Goal: Use online tool/utility: Utilize a website feature to perform a specific function

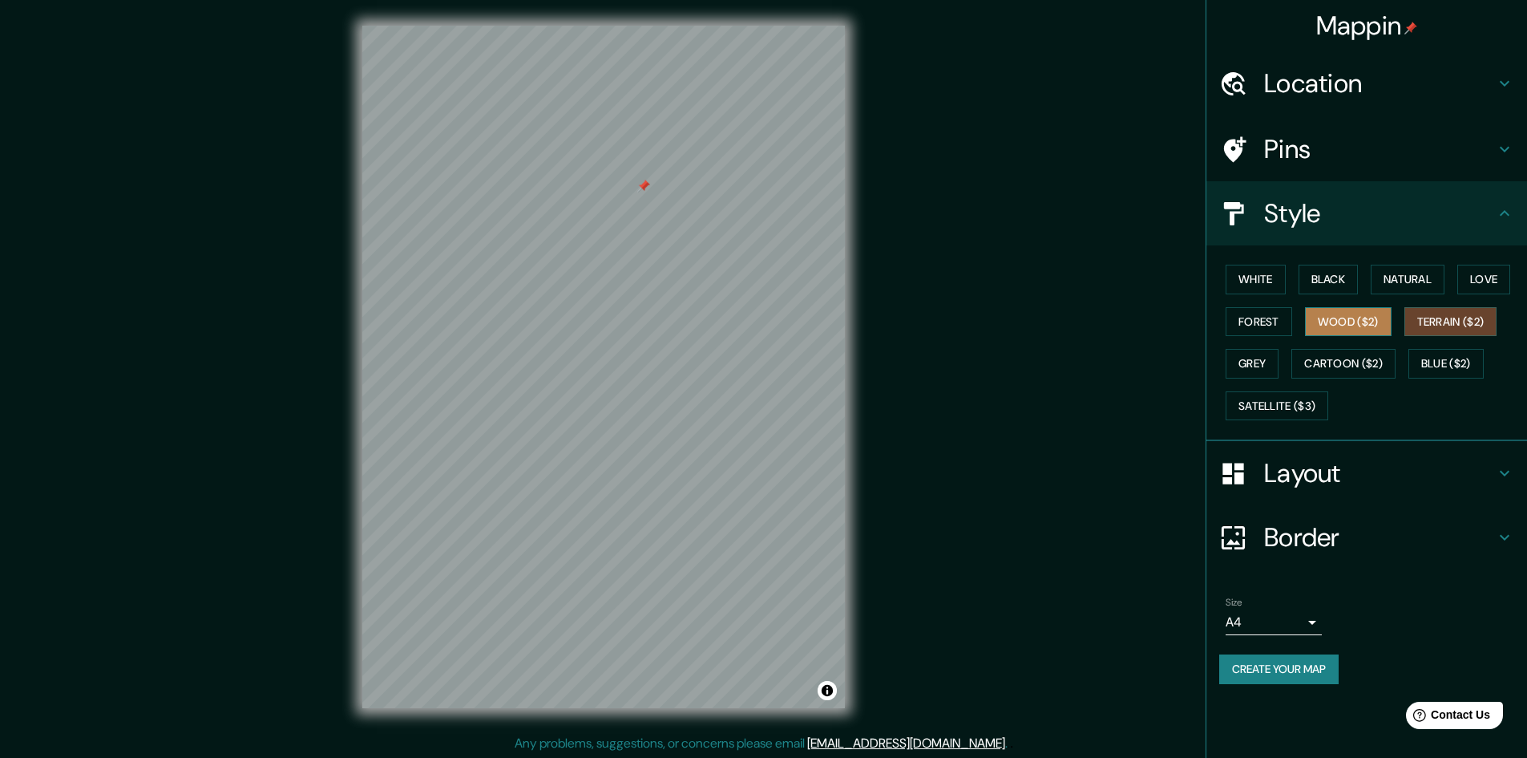
click at [1365, 321] on button "Wood ($2)" at bounding box center [1348, 322] width 87 height 30
click at [1269, 322] on button "Forest" at bounding box center [1259, 322] width 67 height 30
click at [1264, 372] on button "Grey" at bounding box center [1252, 364] width 53 height 30
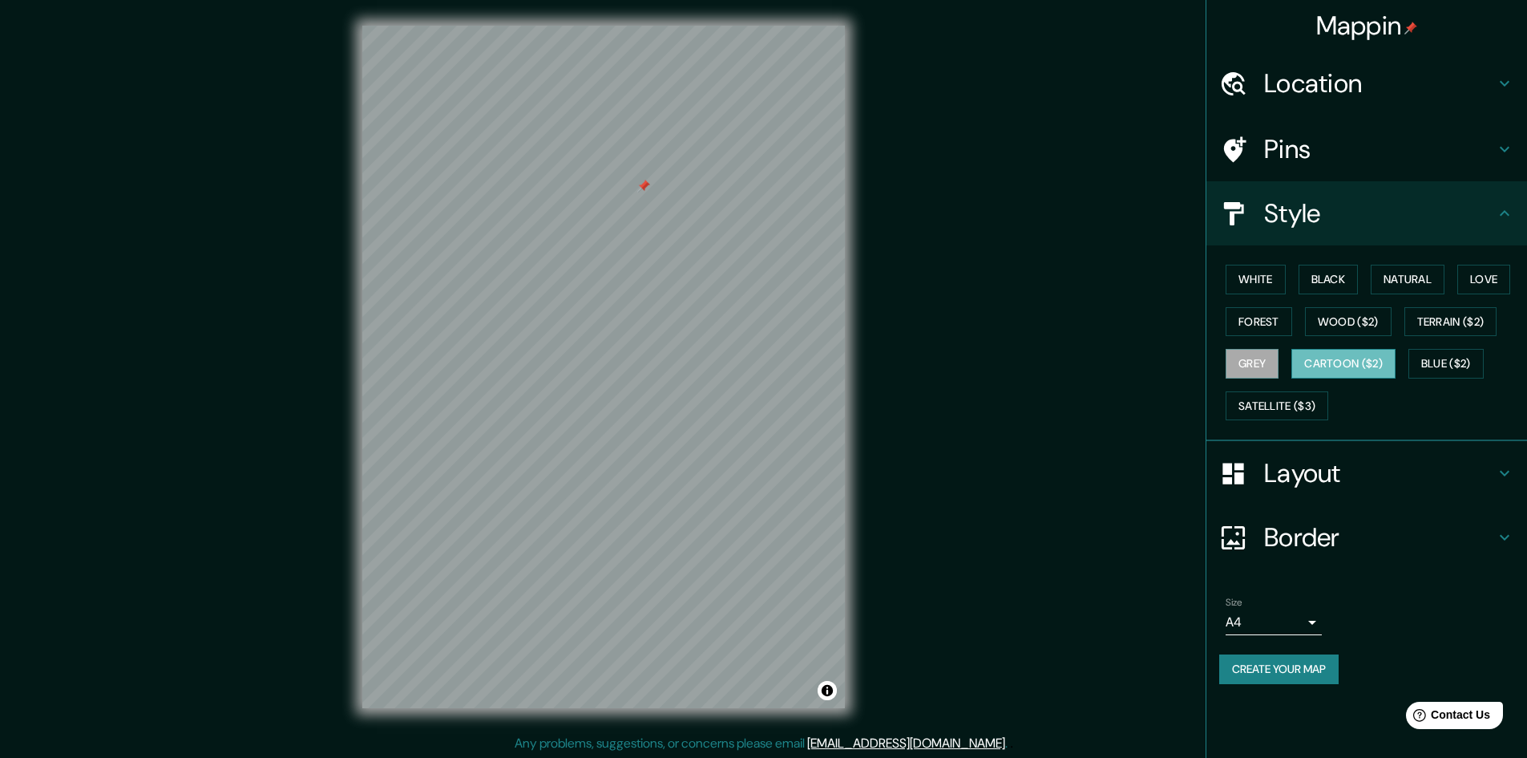
click at [1337, 373] on button "Cartoon ($2)" at bounding box center [1344, 364] width 104 height 30
click at [1431, 368] on button "Blue ($2)" at bounding box center [1446, 364] width 75 height 30
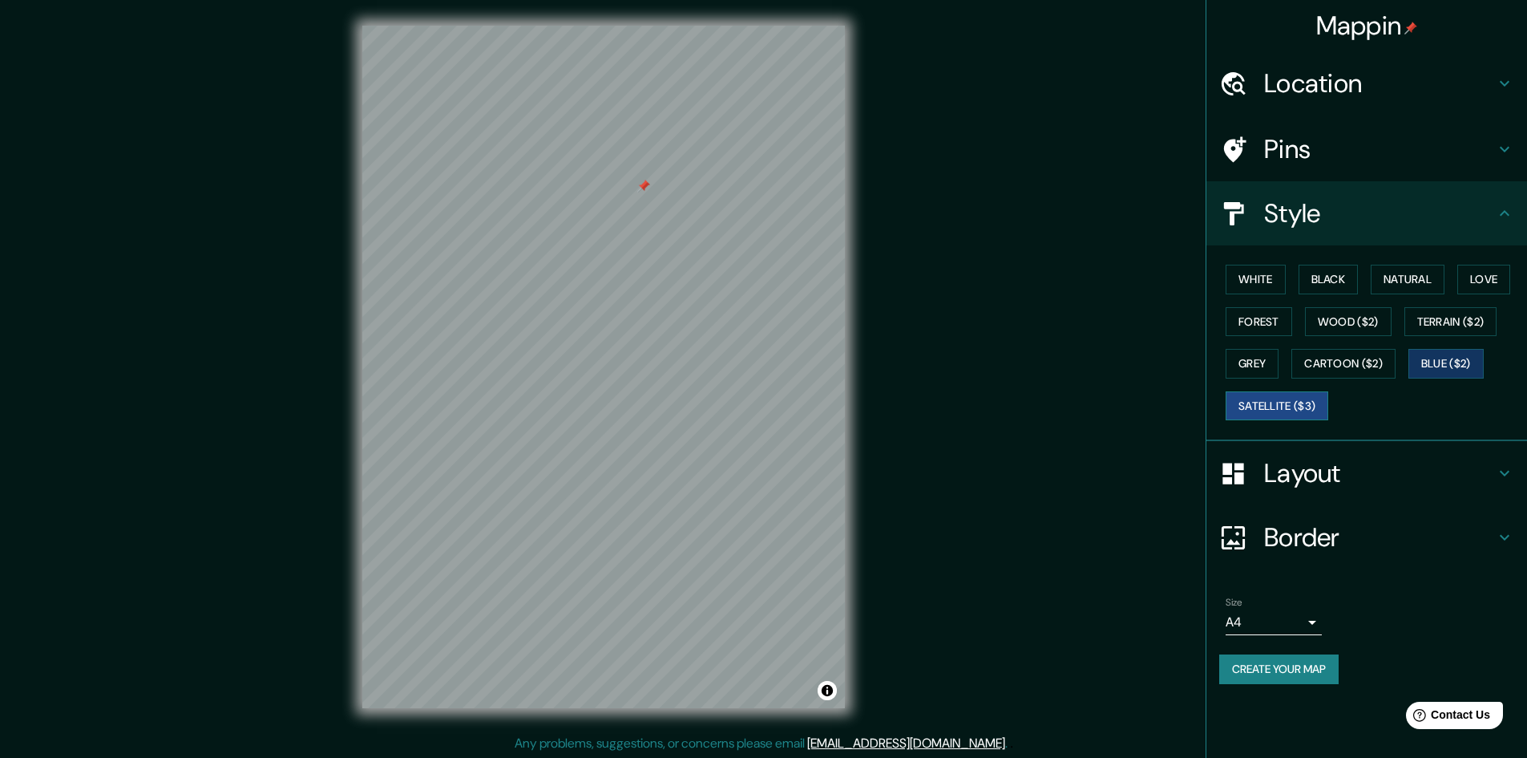
click at [1278, 403] on button "Satellite ($3)" at bounding box center [1277, 406] width 103 height 30
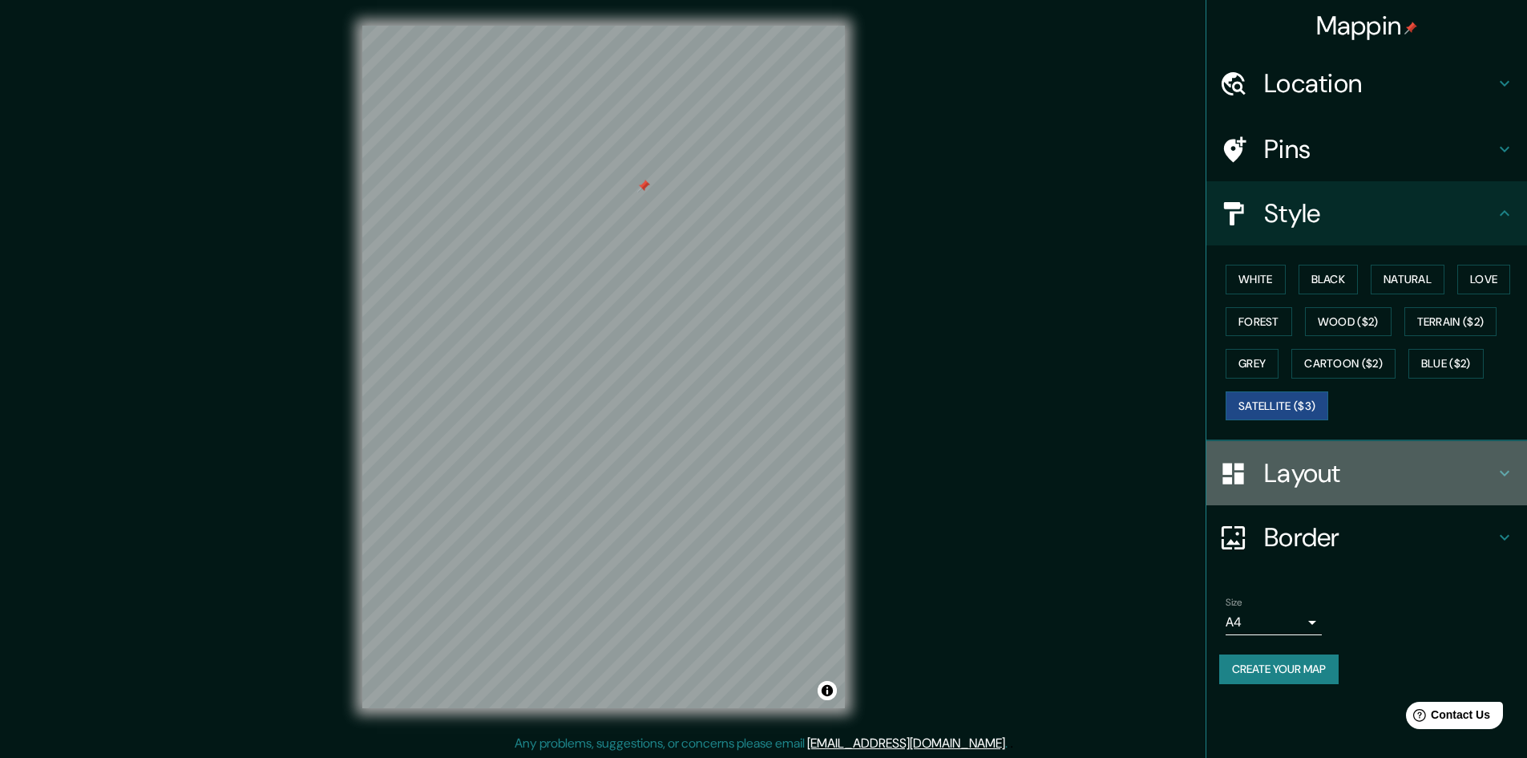
click at [1313, 475] on h4 "Layout" at bounding box center [1379, 473] width 231 height 32
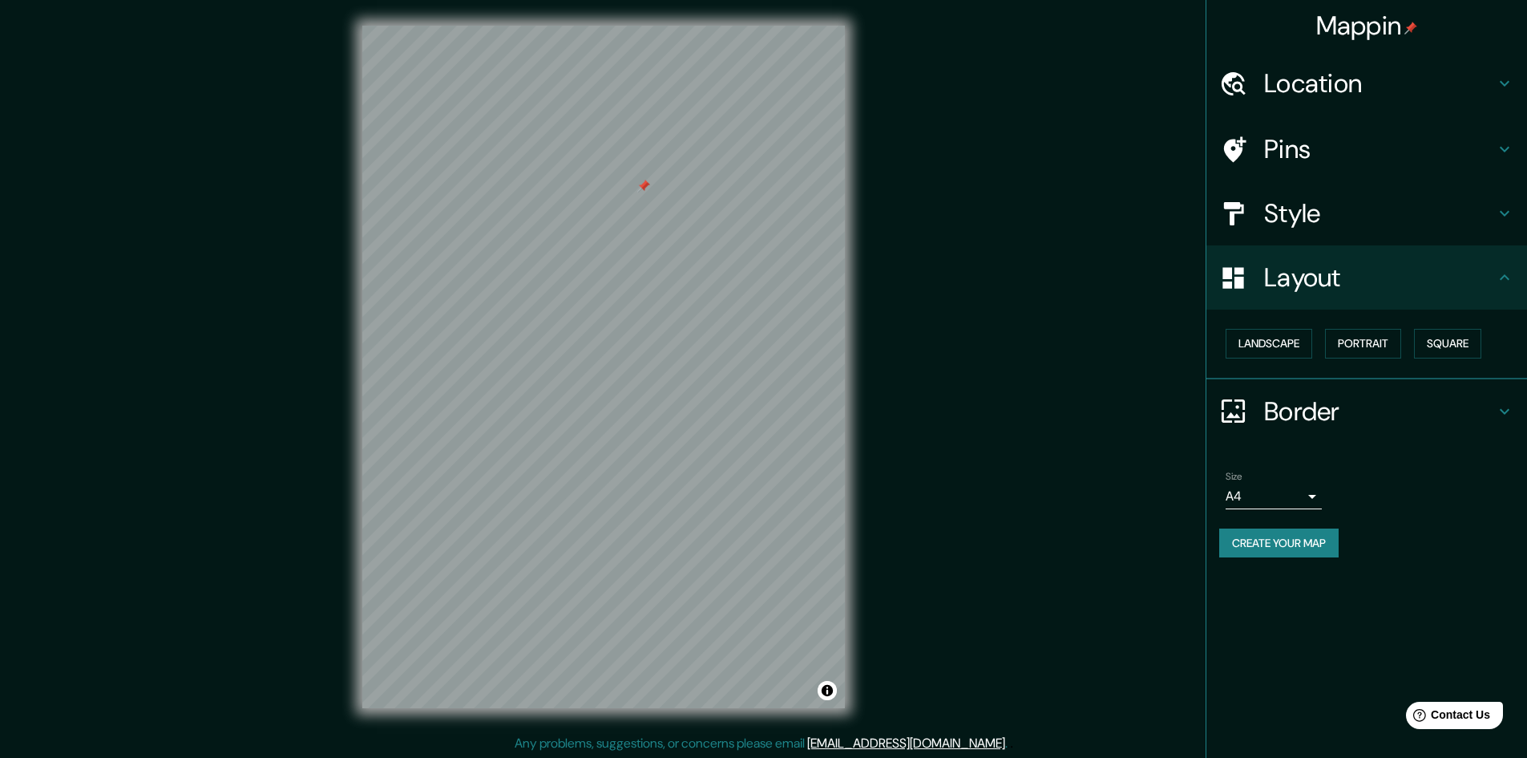
click at [1297, 281] on h4 "Layout" at bounding box center [1379, 277] width 231 height 32
click at [1321, 428] on div "Border" at bounding box center [1367, 411] width 321 height 64
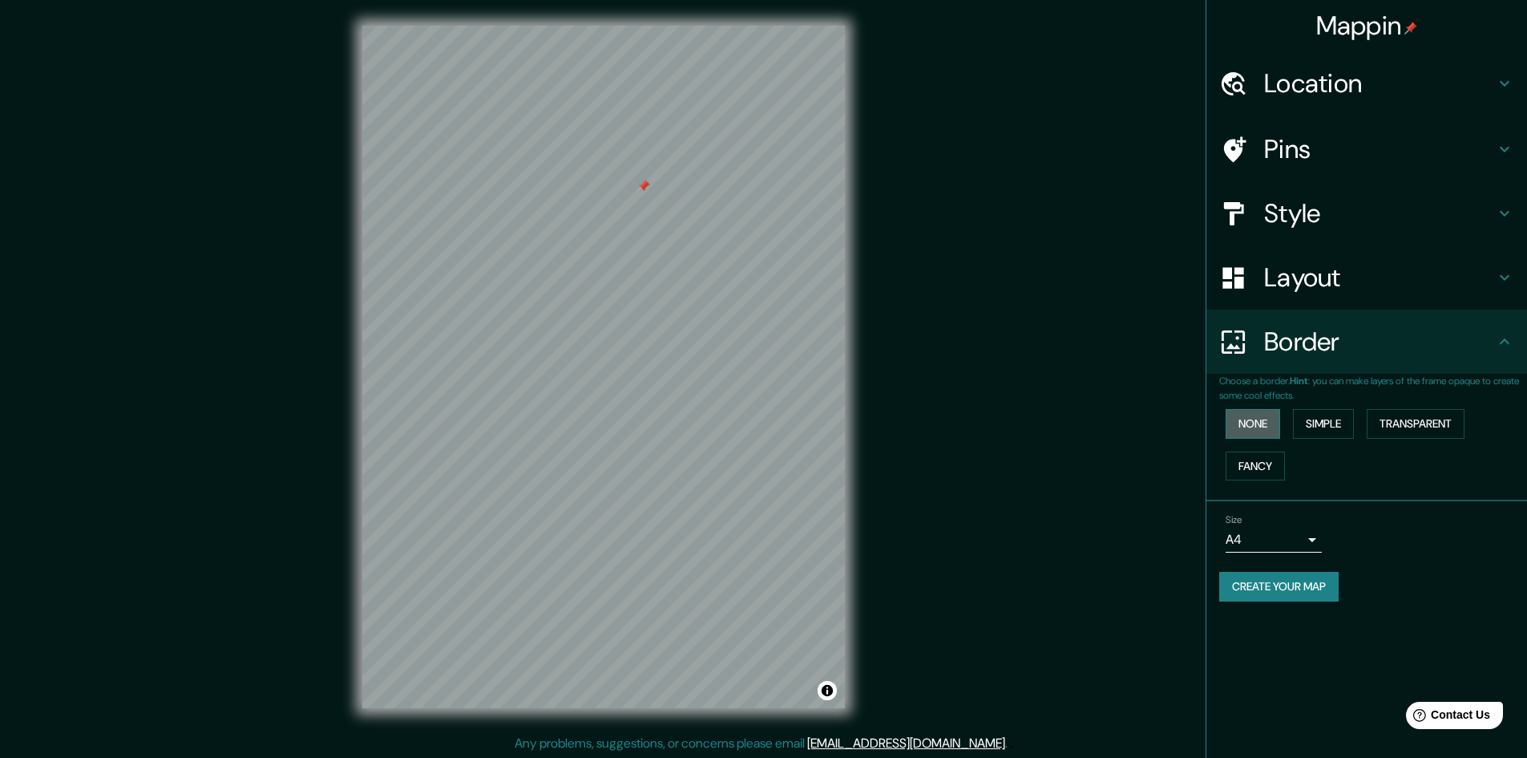
click at [1276, 425] on button "None" at bounding box center [1253, 424] width 55 height 30
click at [1309, 424] on button "Simple" at bounding box center [1323, 424] width 61 height 30
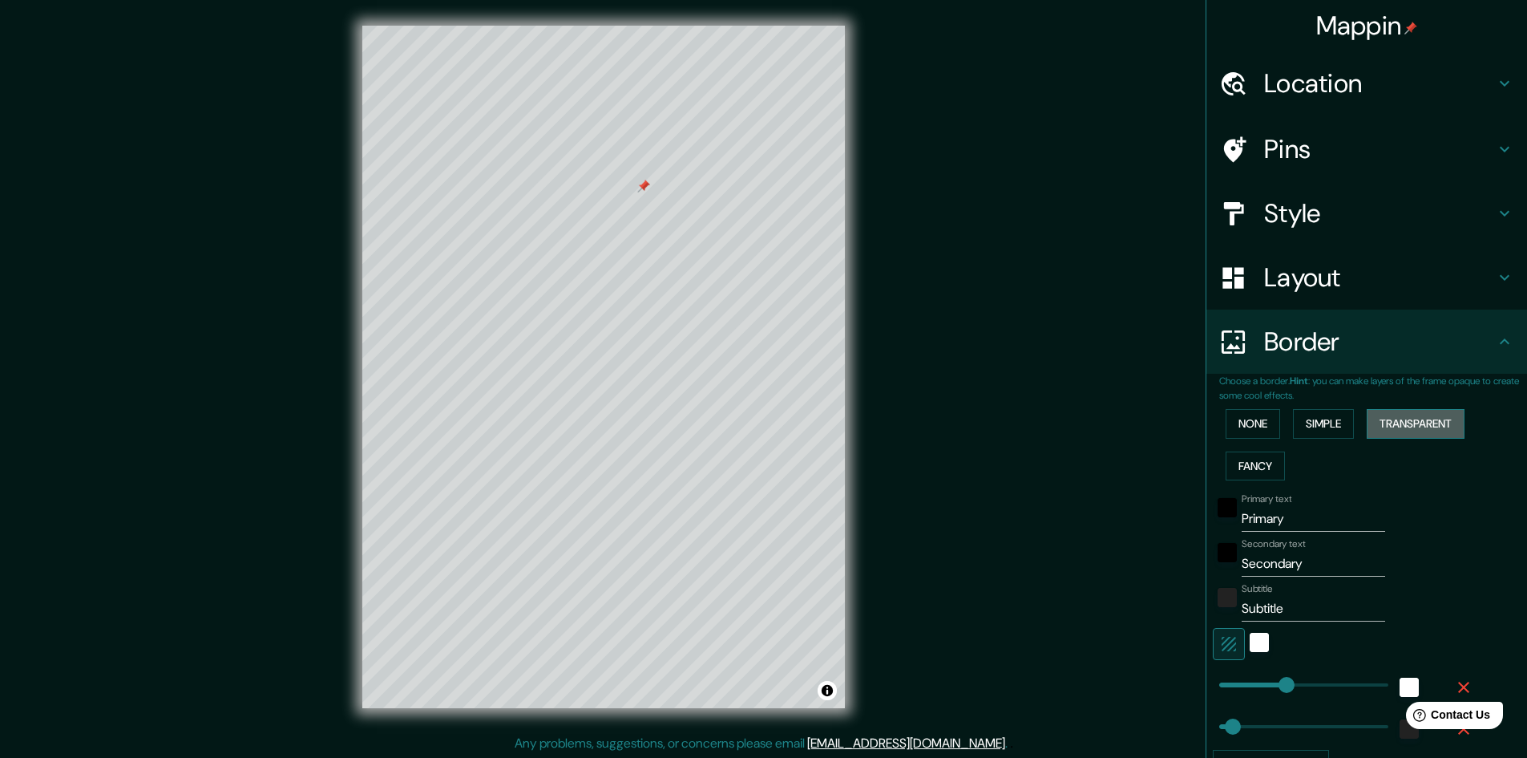
click at [1375, 433] on button "Transparent" at bounding box center [1416, 424] width 98 height 30
click at [1244, 462] on button "Fancy" at bounding box center [1255, 466] width 59 height 30
click at [1244, 433] on button "None" at bounding box center [1253, 424] width 55 height 30
